Goal: Information Seeking & Learning: Understand process/instructions

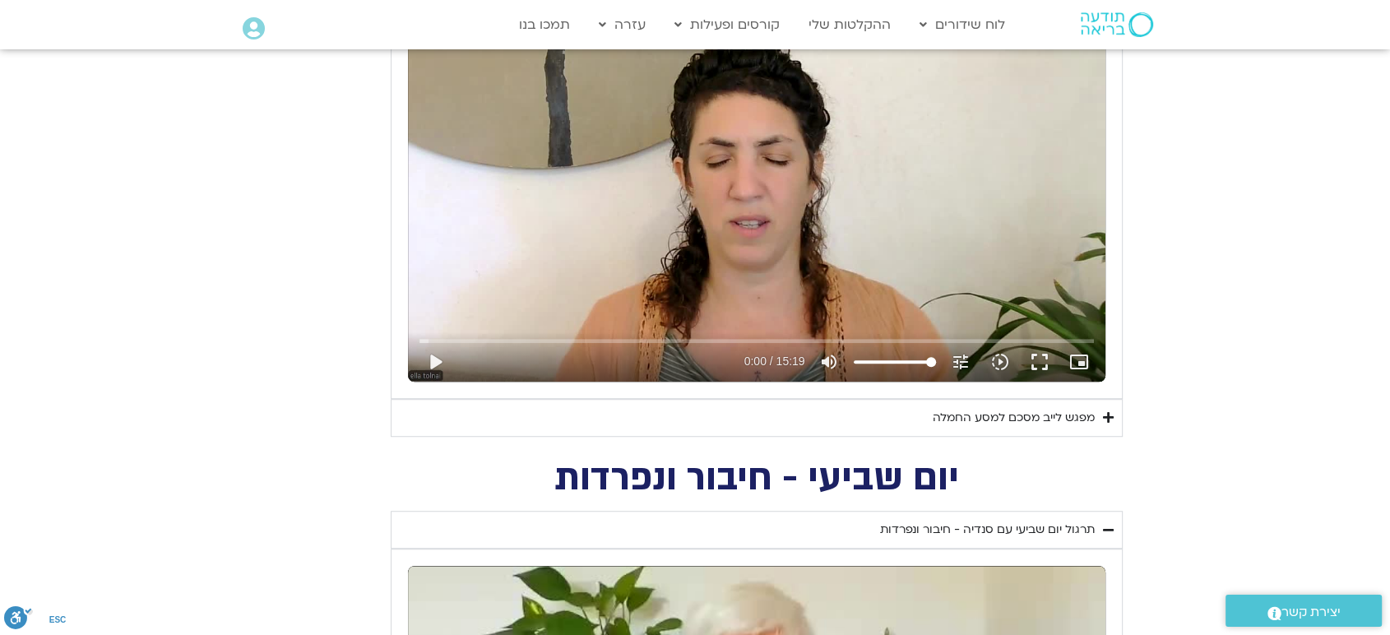
scroll to position [1084, 0]
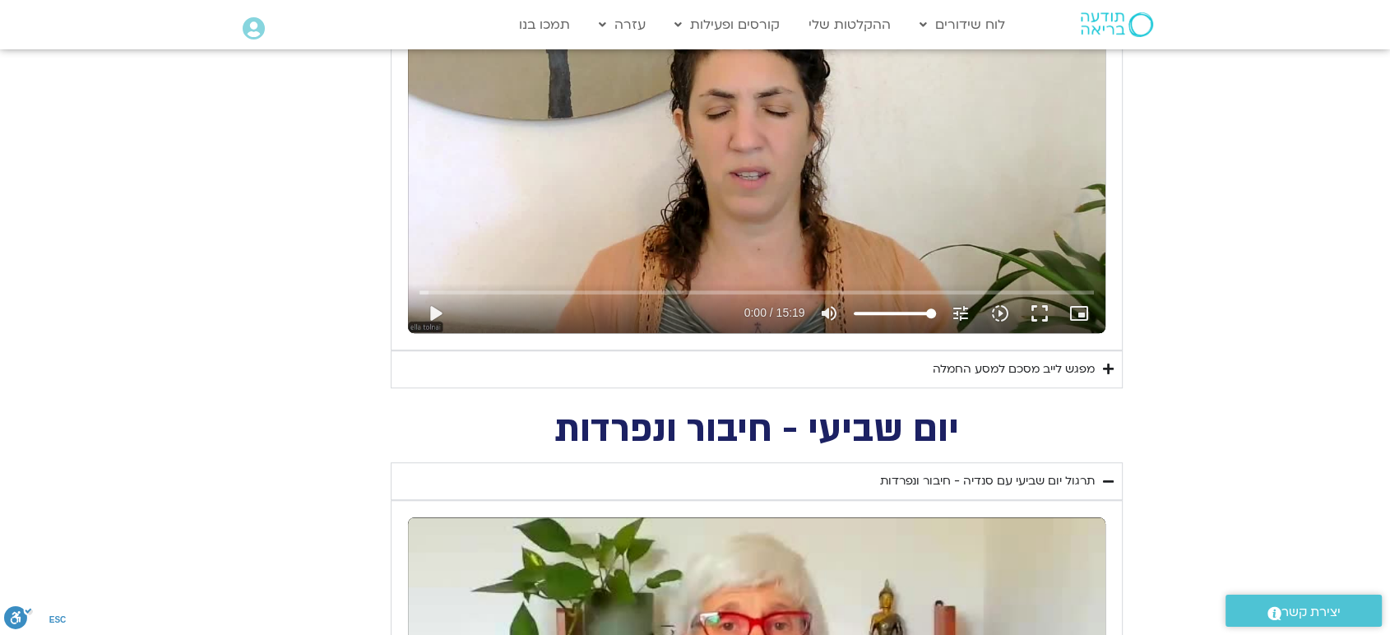
click at [1053, 361] on div "מפגש לייב מסכם למסע החמלה" at bounding box center [1014, 370] width 162 height 20
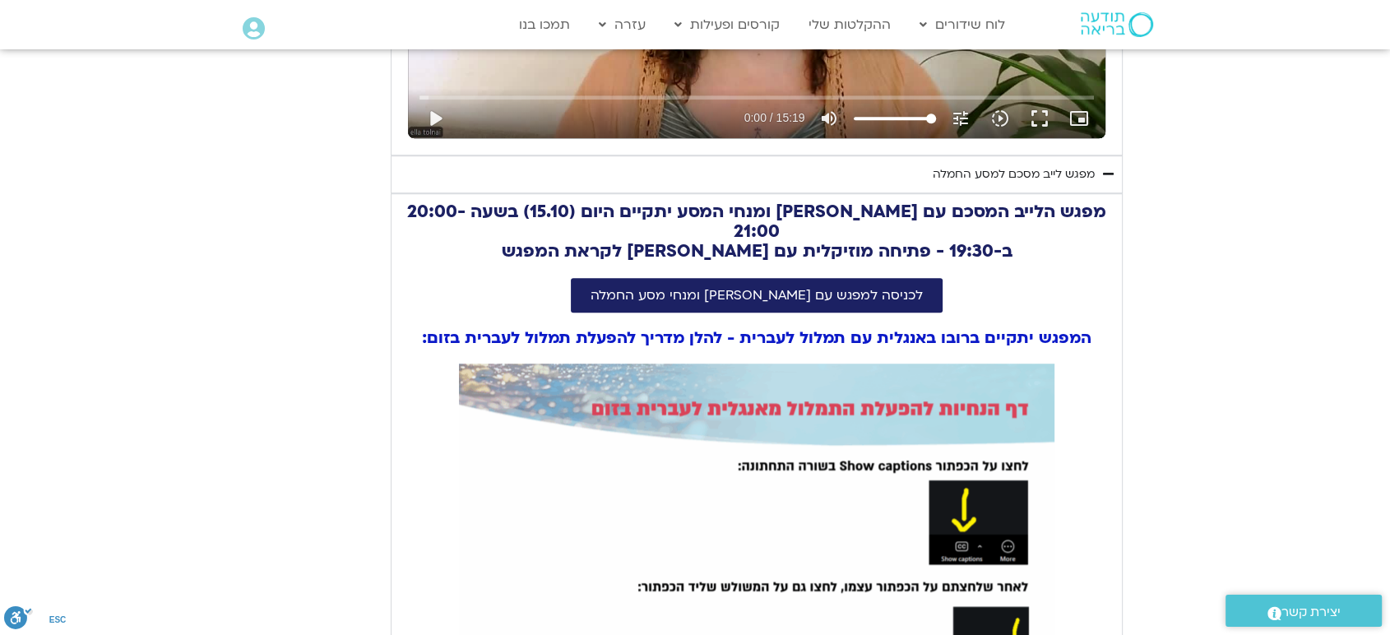
scroll to position [1255, 0]
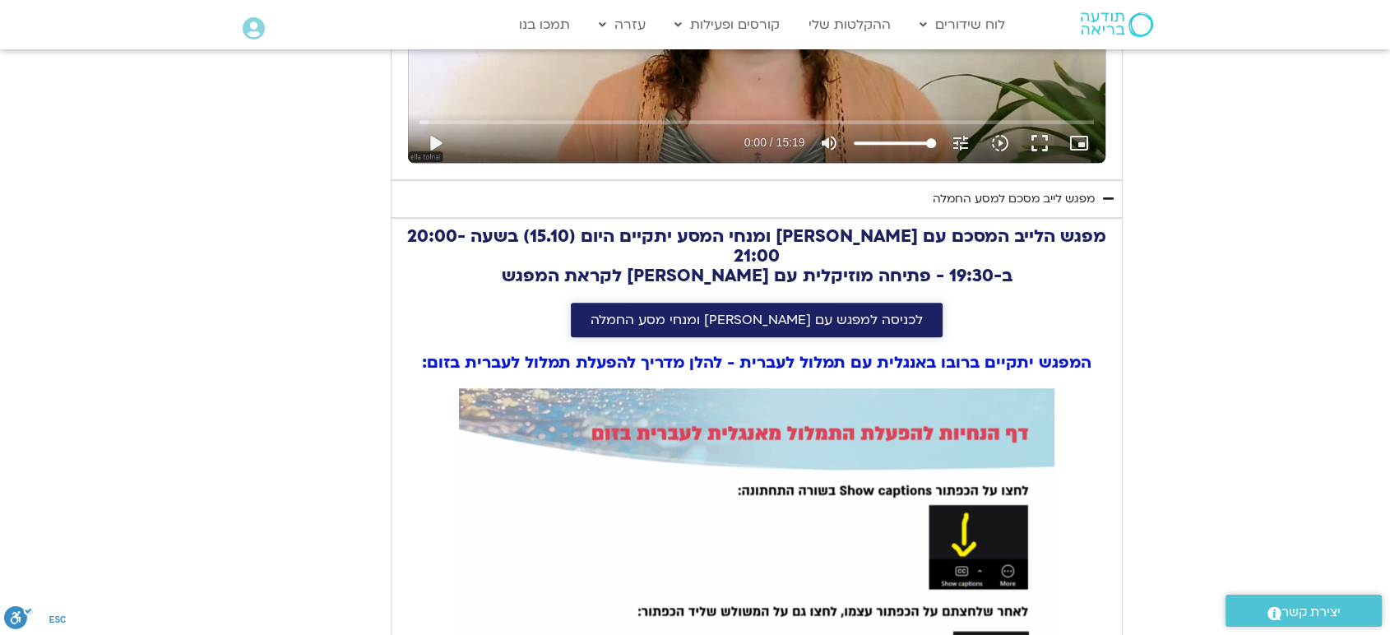
click at [804, 313] on span "לכניסה למפגש עם [PERSON_NAME] ומנחי מסע החמלה" at bounding box center [757, 320] width 332 height 15
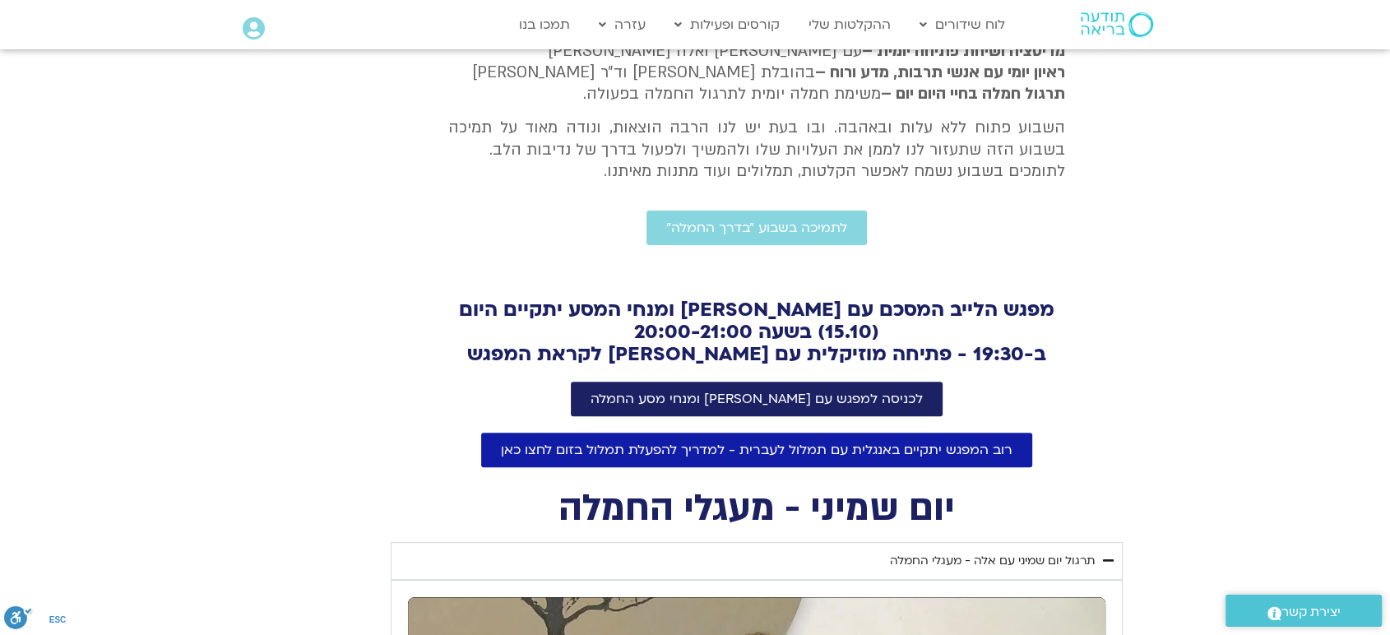
scroll to position [439, 0]
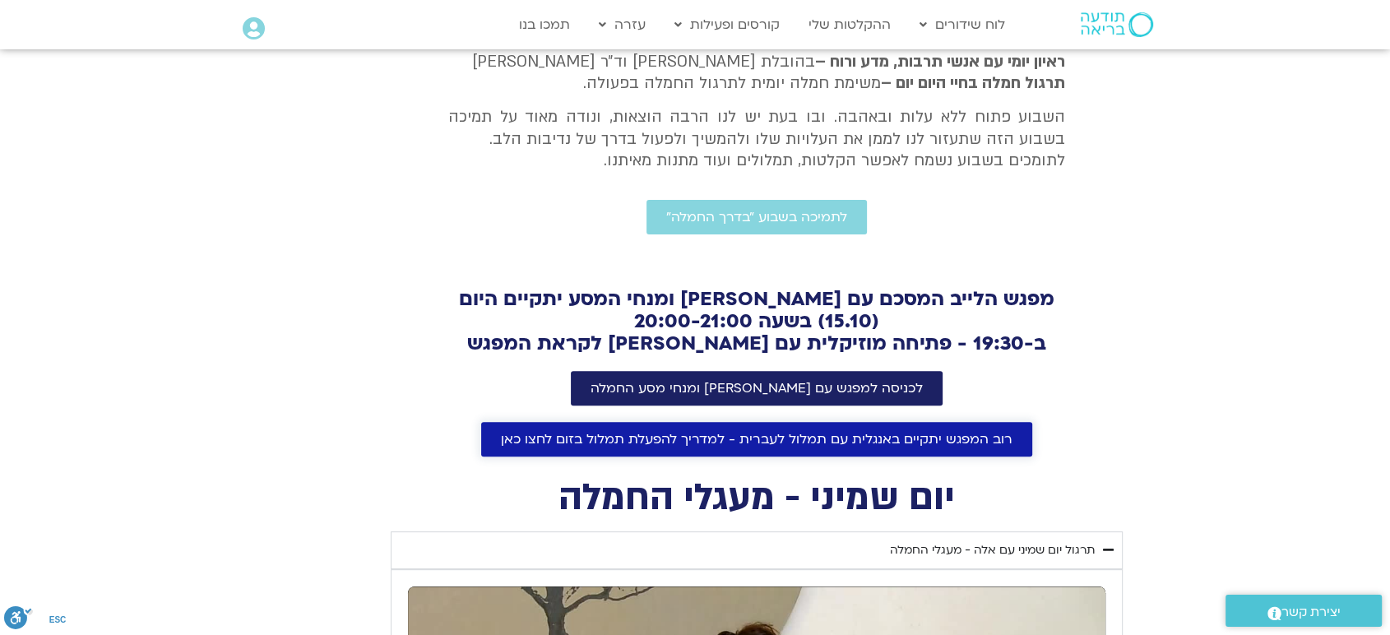
click at [816, 438] on span "רוב המפגש יתקיים באנגלית עם תמלול לעברית - למדריך להפעלת תמלול בזום לחצו כאן" at bounding box center [757, 439] width 512 height 15
